Goal: Check status: Check status

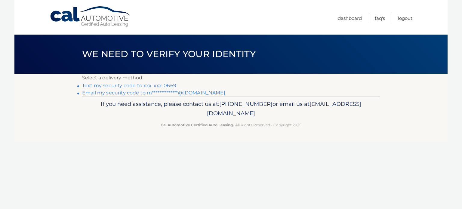
click at [158, 87] on link "Text my security code to xxx-xxx-0669" at bounding box center [129, 86] width 94 height 6
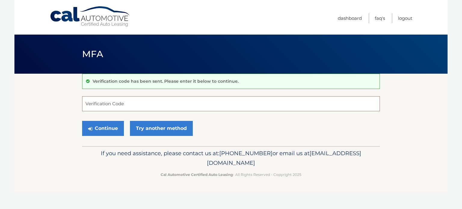
click at [128, 105] on input "Verification Code" at bounding box center [231, 103] width 298 height 15
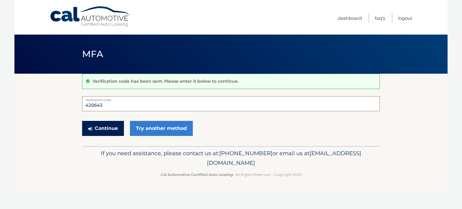
type input "420643"
click at [111, 131] on button "Continue" at bounding box center [103, 128] width 42 height 15
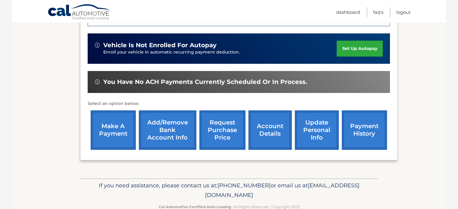
scroll to position [200, 0]
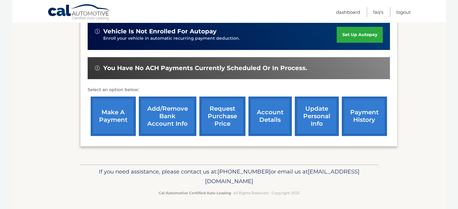
click at [268, 121] on link "account details" at bounding box center [269, 116] width 43 height 39
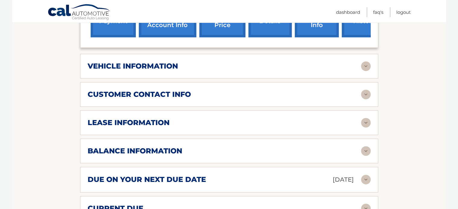
scroll to position [270, 0]
click at [160, 119] on h2 "lease information" at bounding box center [129, 122] width 82 height 9
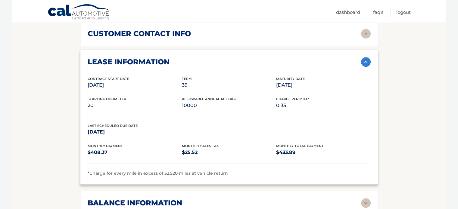
scroll to position [331, 0]
click at [363, 58] on img at bounding box center [366, 62] width 10 height 10
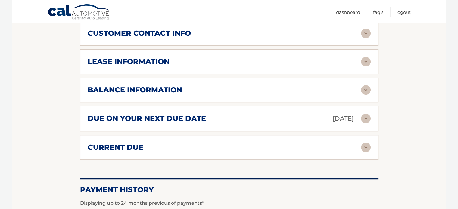
click at [179, 85] on h2 "balance information" at bounding box center [135, 89] width 94 height 9
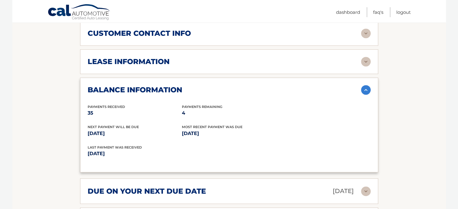
click at [364, 88] on img at bounding box center [366, 90] width 10 height 10
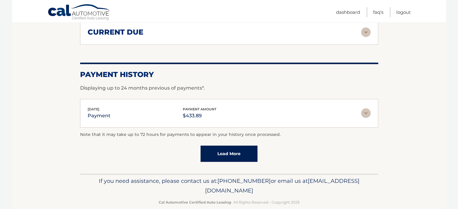
scroll to position [446, 0]
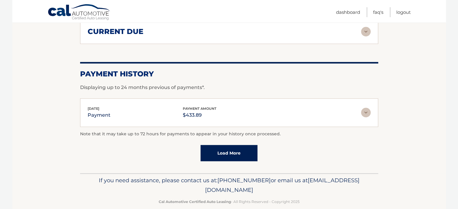
click at [231, 151] on link "Load More" at bounding box center [228, 153] width 57 height 16
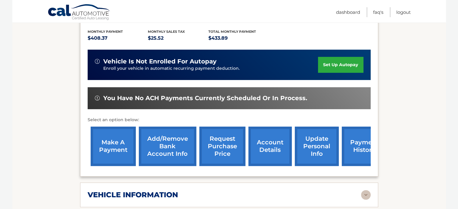
scroll to position [141, 0]
click at [357, 138] on link "payment history" at bounding box center [363, 146] width 45 height 39
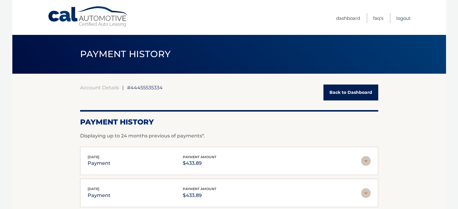
click at [404, 17] on link "Logout" at bounding box center [403, 18] width 14 height 10
